Goal: Entertainment & Leisure: Consume media (video, audio)

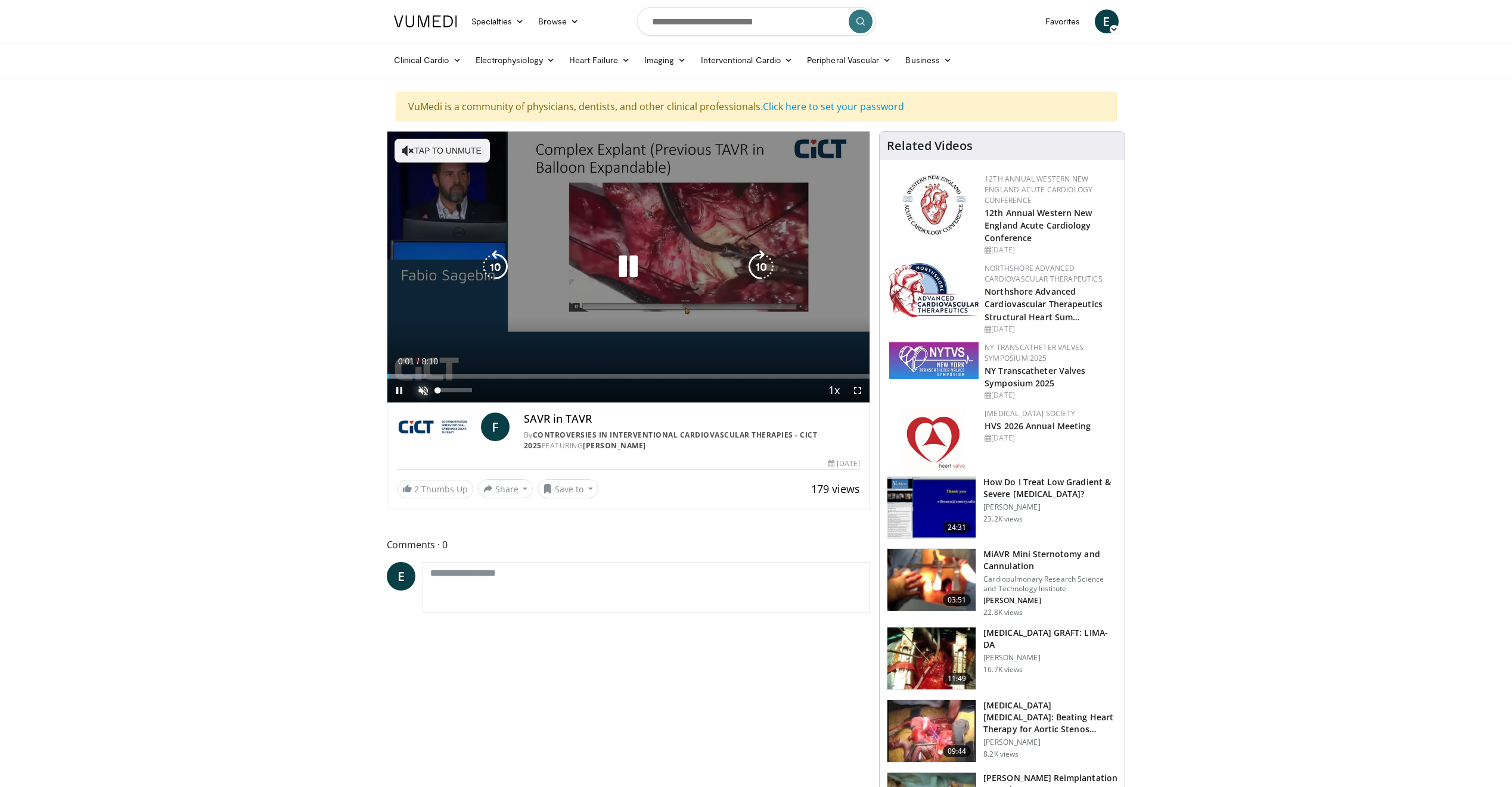
drag, startPoint x: 422, startPoint y: 388, endPoint x: 423, endPoint y: 395, distance: 7.1
click at [422, 388] on span "Video Player" at bounding box center [423, 390] width 24 height 24
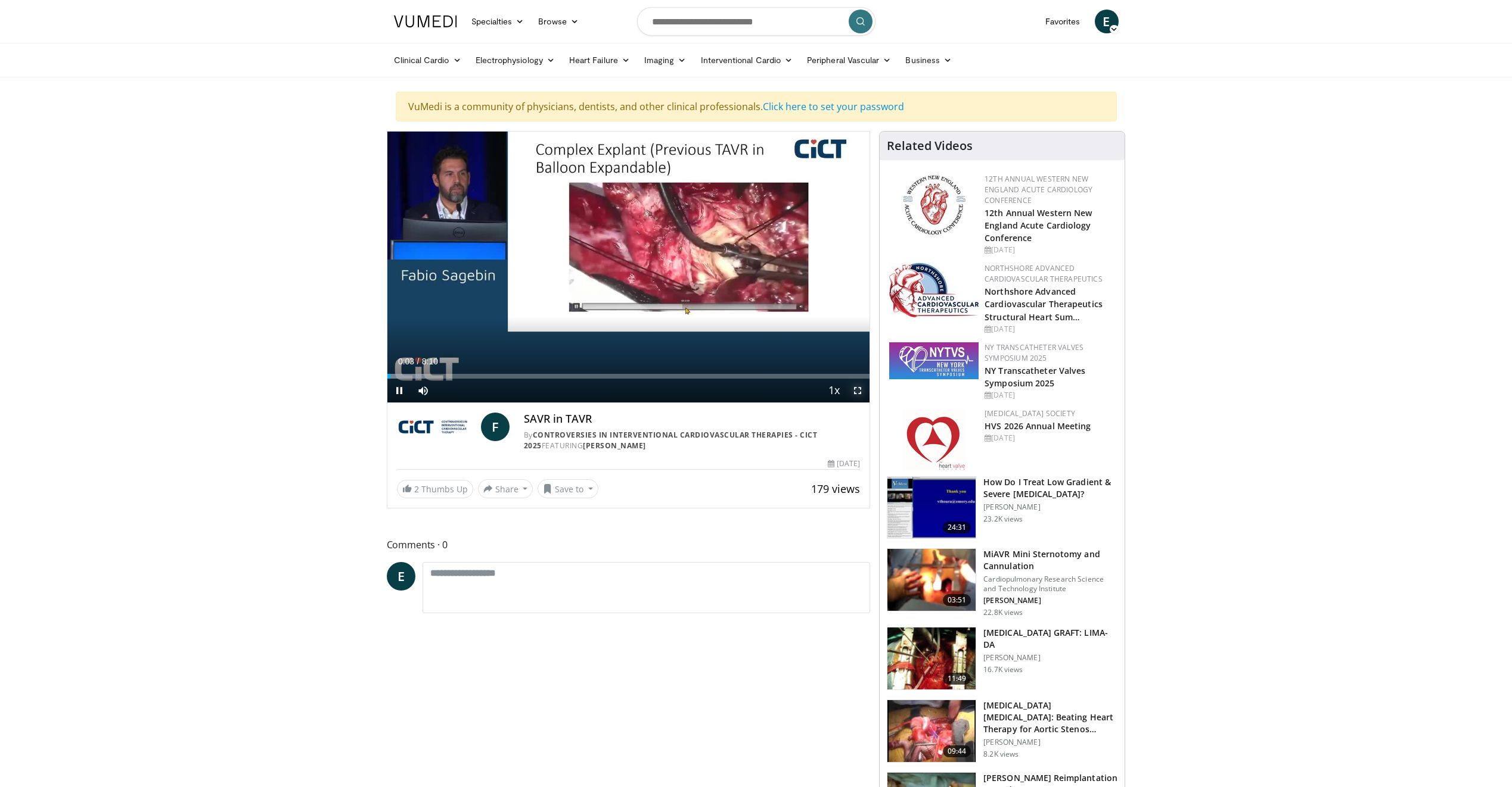
click at [858, 390] on span "Video Player" at bounding box center [857, 390] width 24 height 24
